Goal: Information Seeking & Learning: Learn about a topic

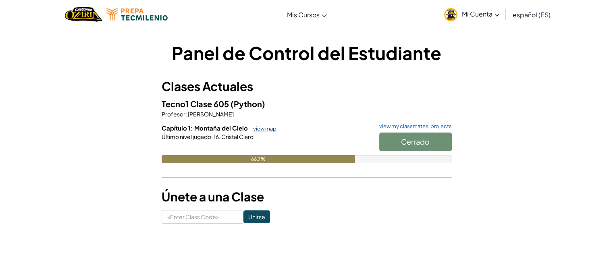
click at [264, 131] on link "view map" at bounding box center [262, 128] width 27 height 6
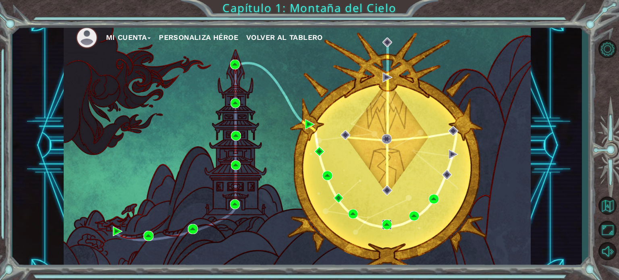
click at [385, 224] on img at bounding box center [387, 225] width 10 height 10
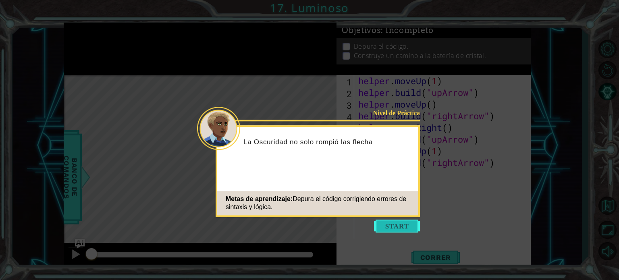
click at [391, 221] on button "Start" at bounding box center [397, 226] width 46 height 13
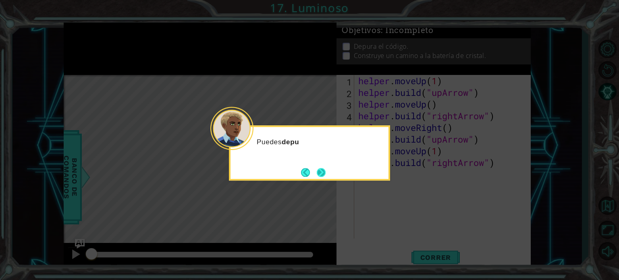
click at [322, 170] on button "Next" at bounding box center [321, 172] width 9 height 9
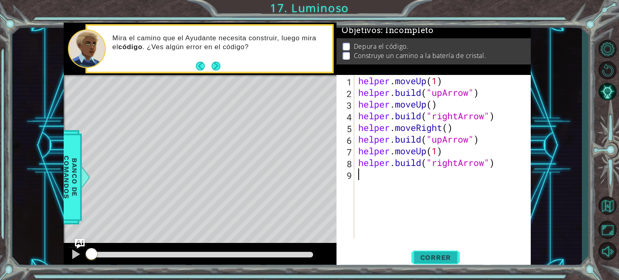
click at [438, 255] on span "Correr" at bounding box center [435, 258] width 47 height 8
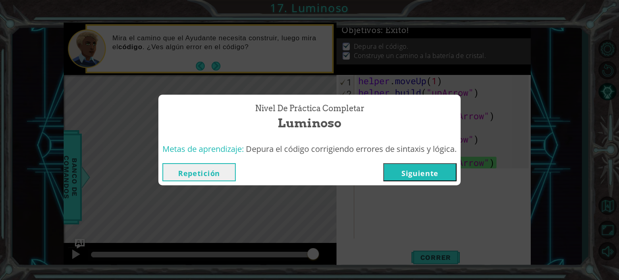
click at [209, 179] on button "Repetición" at bounding box center [198, 172] width 73 height 18
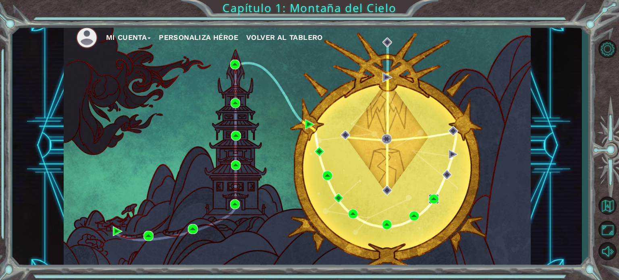
click at [436, 195] on img at bounding box center [434, 199] width 10 height 10
click at [416, 219] on img at bounding box center [414, 216] width 10 height 10
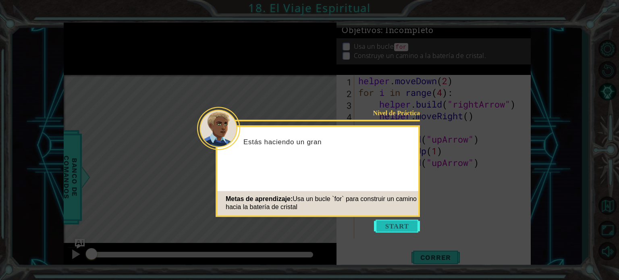
click at [395, 227] on button "Start" at bounding box center [397, 226] width 46 height 13
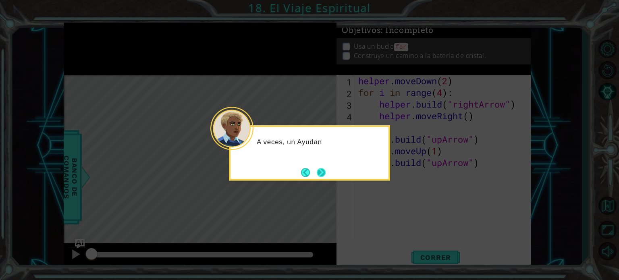
click at [321, 174] on button "Next" at bounding box center [321, 172] width 9 height 9
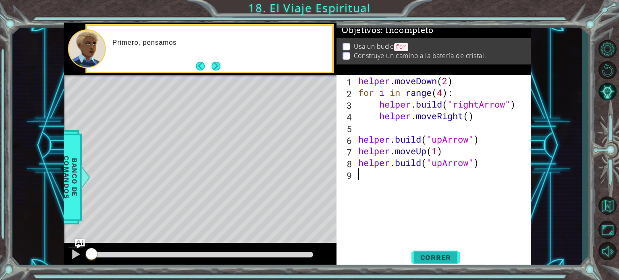
click at [431, 262] on button "Correr" at bounding box center [436, 257] width 48 height 19
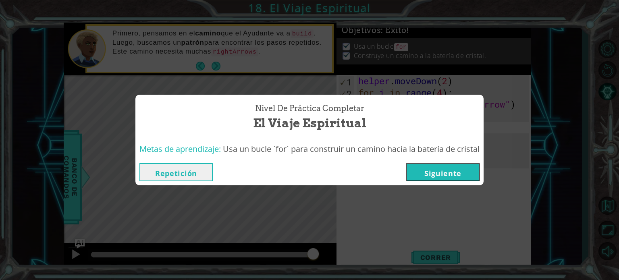
click at [189, 172] on button "Repetición" at bounding box center [175, 172] width 73 height 18
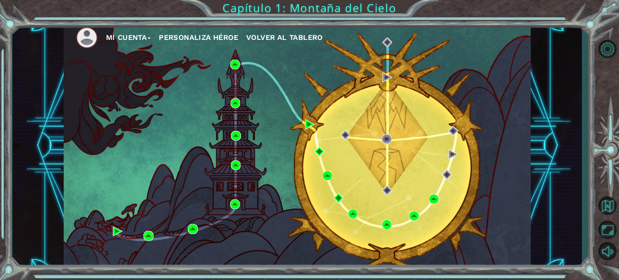
click at [437, 197] on img at bounding box center [434, 199] width 10 height 10
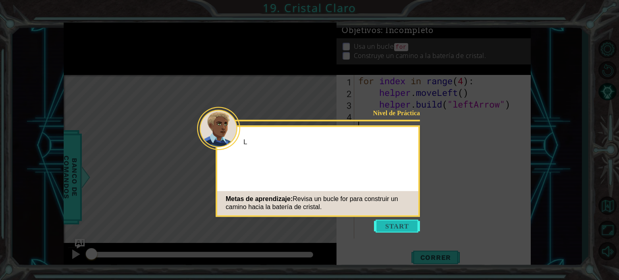
click at [401, 225] on button "Start" at bounding box center [397, 226] width 46 height 13
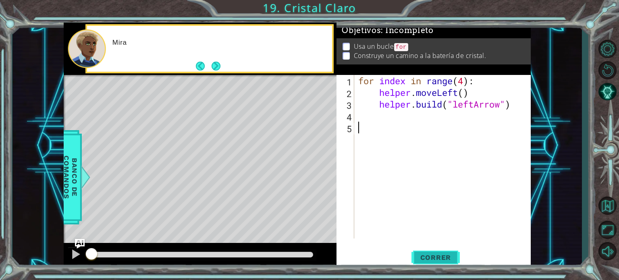
click at [421, 258] on span "Correr" at bounding box center [435, 258] width 47 height 8
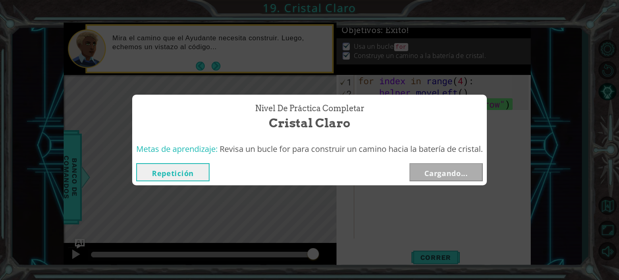
click at [193, 171] on button "Repetición" at bounding box center [172, 172] width 73 height 18
